Goal: Information Seeking & Learning: Compare options

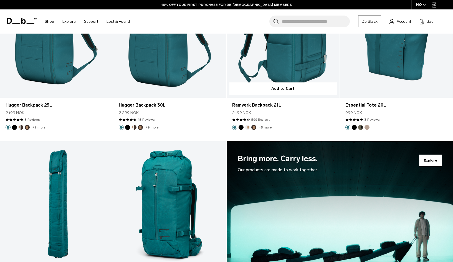
scroll to position [86, 0]
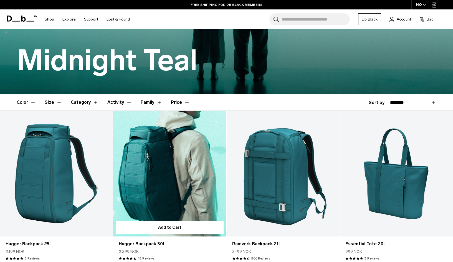
click at [173, 181] on link "Hugger Backpack 30L" at bounding box center [169, 174] width 113 height 126
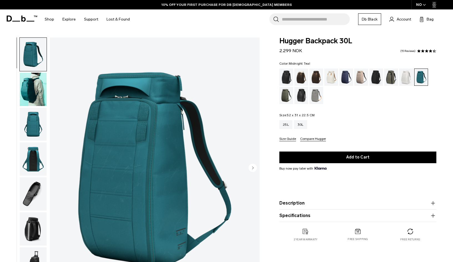
click at [156, 168] on img "1 / 10" at bounding box center [155, 168] width 210 height 262
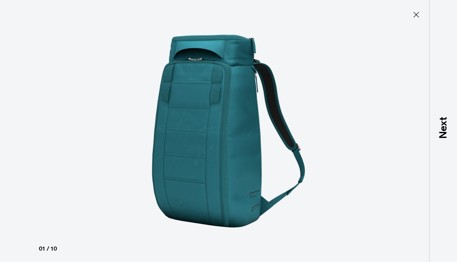
click at [190, 132] on img at bounding box center [229, 131] width 250 height 262
click at [417, 15] on icon at bounding box center [416, 14] width 9 height 9
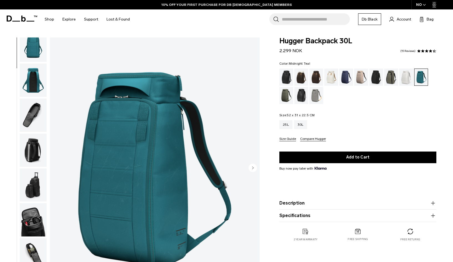
scroll to position [86, 0]
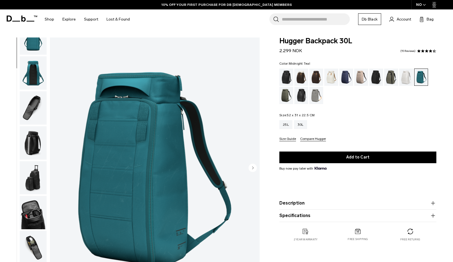
click at [34, 243] on img "button" at bounding box center [33, 247] width 27 height 33
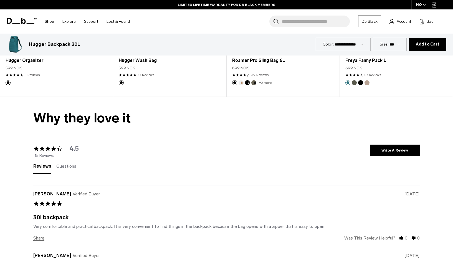
scroll to position [1666, 0]
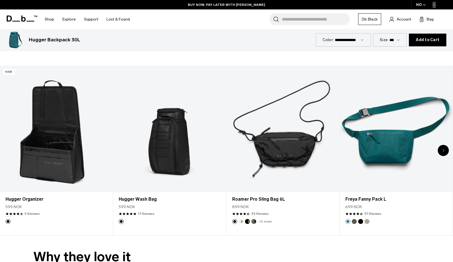
click at [442, 153] on div "Next slide" at bounding box center [443, 150] width 11 height 11
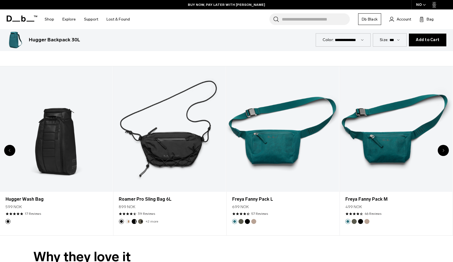
click at [443, 152] on icon "Next slide" at bounding box center [443, 150] width 1 height 2
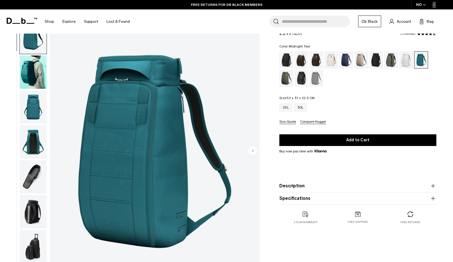
scroll to position [0, 0]
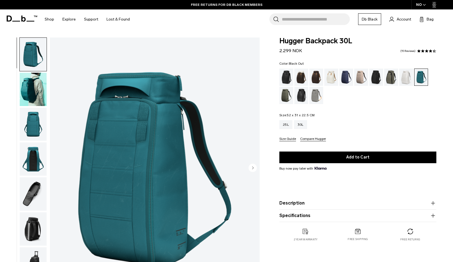
click at [286, 78] on div "Black Out" at bounding box center [287, 77] width 14 height 17
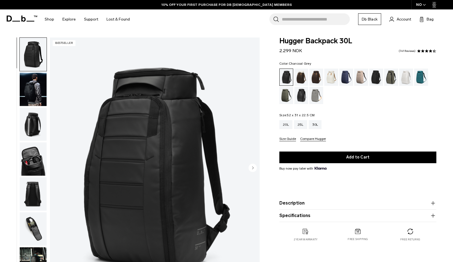
click at [377, 79] on div "Charcoal Grey" at bounding box center [376, 77] width 14 height 17
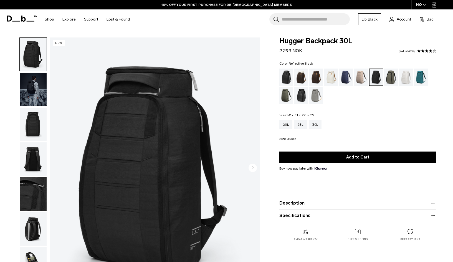
click at [302, 96] on div "Reflective Black" at bounding box center [302, 95] width 14 height 17
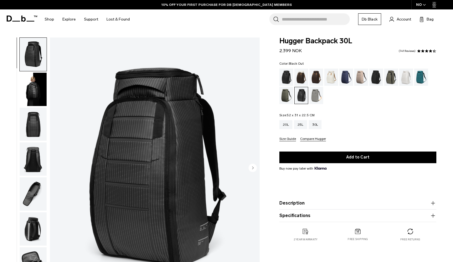
click at [289, 75] on div "Black Out" at bounding box center [287, 77] width 14 height 17
